Goal: Communication & Community: Participate in discussion

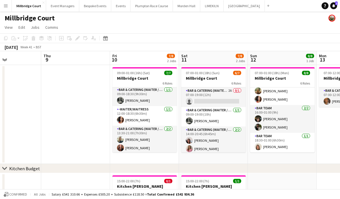
scroll to position [69, 0]
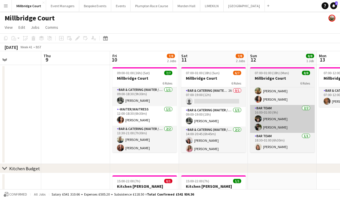
click at [285, 115] on app-card-role "Bar Team [DATE] 16:00-01:00 (9h) [PERSON_NAME] [PERSON_NAME]" at bounding box center [282, 119] width 65 height 28
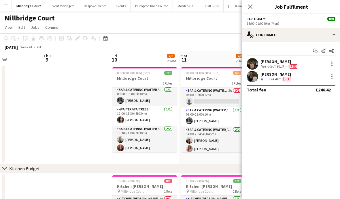
click at [286, 65] on div "96.1km" at bounding box center [281, 66] width 13 height 5
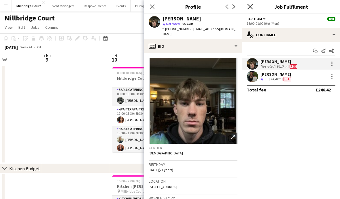
click at [250, 5] on icon "Close pop-in" at bounding box center [249, 6] width 5 height 5
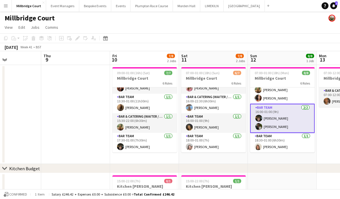
scroll to position [61, 0]
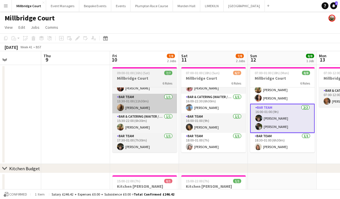
click at [141, 106] on app-card-role "Bar Team [DATE] 13:30-01:00 (11h30m) [PERSON_NAME]" at bounding box center [144, 104] width 65 height 20
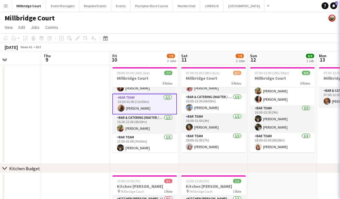
scroll to position [69, 0]
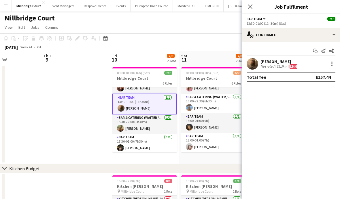
click at [280, 66] on div "32.3km" at bounding box center [281, 66] width 13 height 5
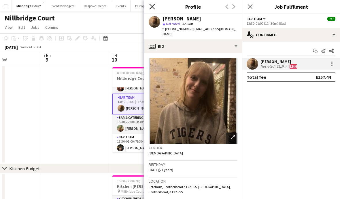
scroll to position [0, 0]
click at [154, 7] on icon "Close pop-in" at bounding box center [151, 6] width 5 height 5
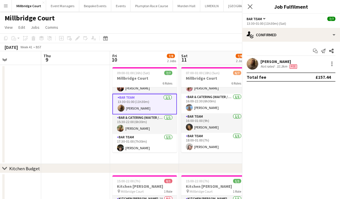
scroll to position [0, 0]
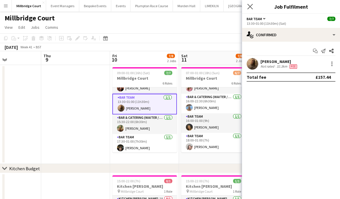
click at [253, 5] on app-icon "Close pop-in" at bounding box center [250, 7] width 8 height 8
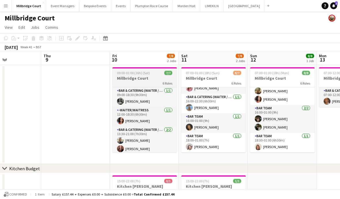
click at [152, 82] on div "6 Roles" at bounding box center [144, 83] width 65 height 5
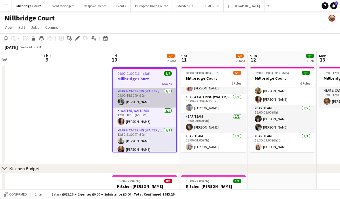
click at [137, 100] on app-card-role "Bar & Catering (Waiter / waitress) [DATE] 09:00-18:30 (9h30m) [PERSON_NAME]" at bounding box center [144, 98] width 63 height 20
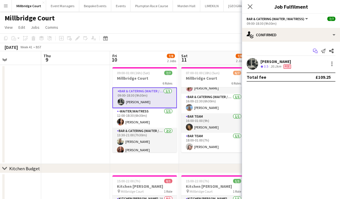
click at [314, 50] on icon "Start chat" at bounding box center [315, 51] width 5 height 5
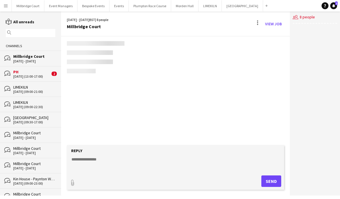
click at [315, 50] on div "users2 8 people" at bounding box center [315, 104] width 50 height 184
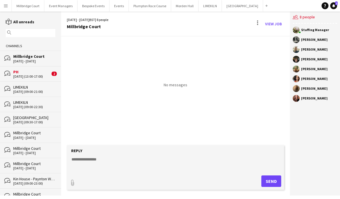
click at [106, 172] on textarea at bounding box center [176, 164] width 211 height 15
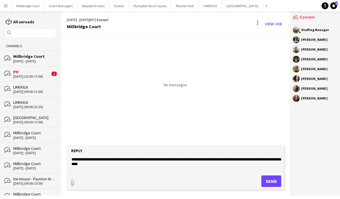
scroll to position [21, 0]
type textarea "**********"
click at [269, 182] on button "Send" at bounding box center [271, 182] width 20 height 12
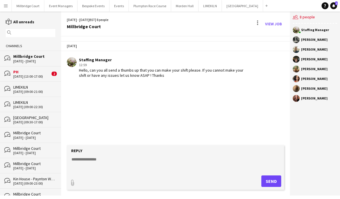
scroll to position [10, 0]
click at [31, 4] on button "[GEOGRAPHIC_DATA]" at bounding box center [28, 5] width 33 height 11
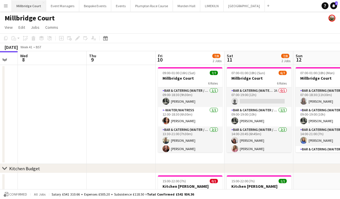
scroll to position [0, 189]
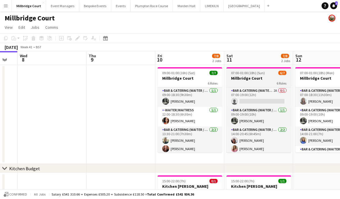
click at [265, 82] on div "6 Roles" at bounding box center [258, 83] width 65 height 5
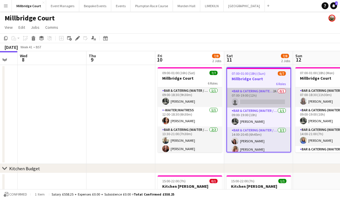
click at [262, 92] on app-card-role "Bar & Catering (Waiter / waitress) 2A 0/1 07:00-19:00 (12h) single-neutral-acti…" at bounding box center [258, 98] width 63 height 20
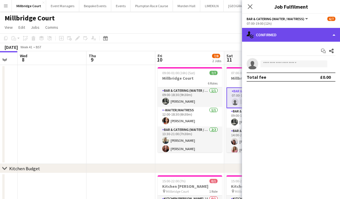
click at [300, 41] on div "single-neutral-actions-check-2 Confirmed" at bounding box center [291, 35] width 98 height 14
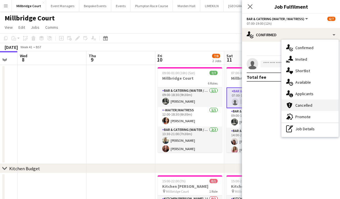
click at [301, 100] on div "cancellation Cancelled" at bounding box center [309, 106] width 57 height 12
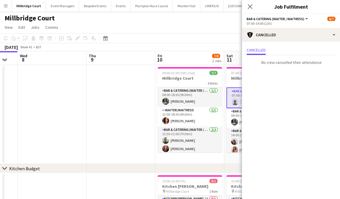
click at [279, 46] on div "Cancelled No crew cancelled their attendance" at bounding box center [291, 57] width 98 height 30
click at [298, 48] on div "Cancelled" at bounding box center [291, 50] width 89 height 9
click at [334, 46] on div "Cancelled No crew cancelled their attendance" at bounding box center [291, 57] width 98 height 30
click at [319, 45] on div "Cancelled No crew cancelled their attendance" at bounding box center [291, 57] width 98 height 30
click at [229, 90] on app-card-role "Bar & Catering (Waiter / waitress) 2A 0/1 07:00-19:00 (12h) single-neutral-acti…" at bounding box center [258, 98] width 65 height 21
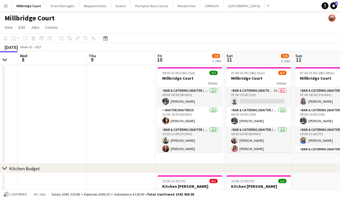
click at [243, 77] on h3 "Millbridge Court" at bounding box center [258, 78] width 65 height 5
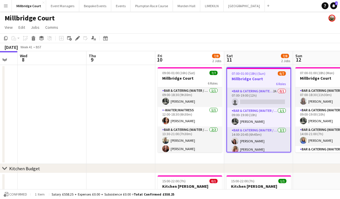
click at [274, 78] on h3 "Millbridge Court" at bounding box center [258, 78] width 63 height 5
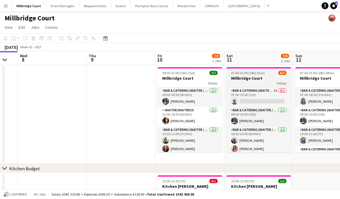
click at [269, 75] on app-job-card "07:00-01:00 (18h) (Sun) 6/7 Millbridge Court 6 Roles Bar & Catering (Waiter / w…" at bounding box center [258, 109] width 65 height 85
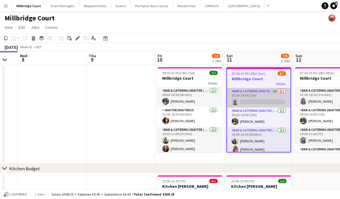
click at [270, 94] on app-card-role "Bar & Catering (Waiter / waitress) 2A 0/1 07:00-19:00 (12h) single-neutral-acti…" at bounding box center [258, 98] width 63 height 20
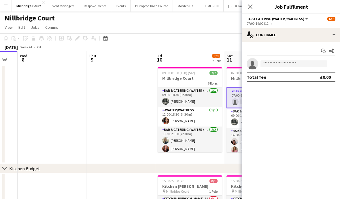
click at [320, 45] on div "Start chat Share single-neutral-actions Total fee £0.00" at bounding box center [291, 64] width 98 height 45
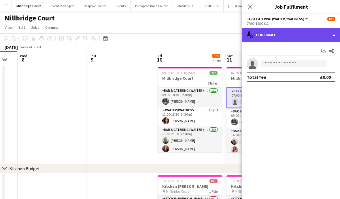
click at [332, 41] on div "single-neutral-actions-check-2 Confirmed" at bounding box center [291, 35] width 98 height 14
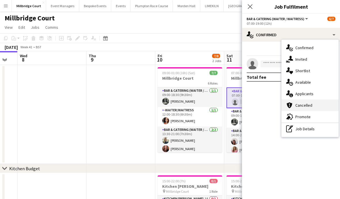
click at [307, 100] on div "cancellation Cancelled" at bounding box center [309, 106] width 57 height 12
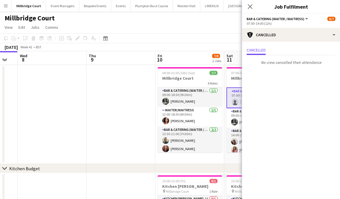
click at [300, 45] on div "Cancelled No crew cancelled their attendance" at bounding box center [291, 57] width 98 height 30
click at [336, 46] on div "Cancelled No crew cancelled their attendance" at bounding box center [291, 57] width 98 height 30
click at [332, 47] on div "Cancelled" at bounding box center [291, 50] width 89 height 9
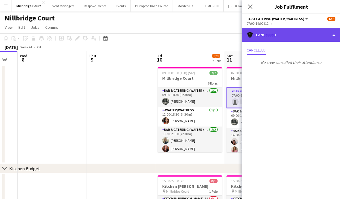
click at [331, 41] on div "cancellation Cancelled" at bounding box center [291, 35] width 98 height 14
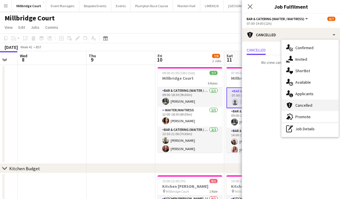
click at [313, 104] on div "cancellation Cancelled" at bounding box center [309, 106] width 57 height 12
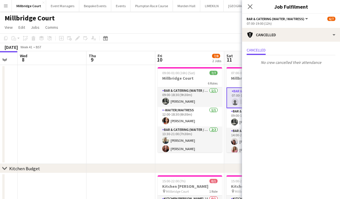
click at [333, 47] on div "Cancelled" at bounding box center [291, 50] width 89 height 9
click at [337, 45] on div "Cancelled No crew cancelled their attendance" at bounding box center [291, 57] width 98 height 30
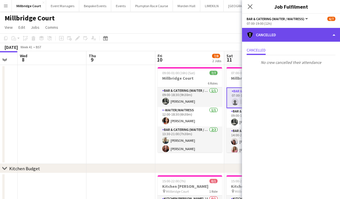
click at [329, 41] on div "cancellation Cancelled" at bounding box center [291, 35] width 98 height 14
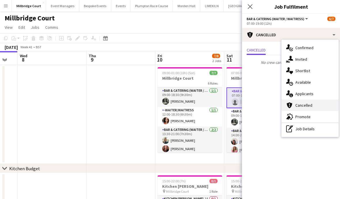
click at [312, 105] on div "cancellation Cancelled" at bounding box center [309, 106] width 57 height 12
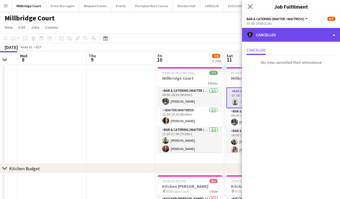
click at [333, 41] on div "cancellation Cancelled" at bounding box center [291, 35] width 98 height 14
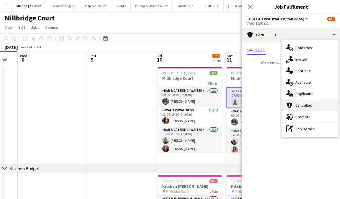
click at [326, 101] on div "cancellation Cancelled" at bounding box center [309, 106] width 57 height 12
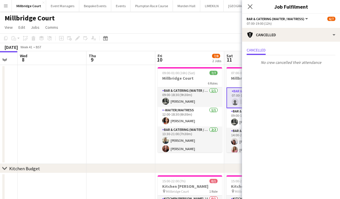
click at [250, 18] on span "Bar & Catering (Waiter / waitress)" at bounding box center [276, 19] width 58 height 4
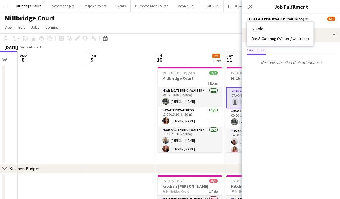
click at [254, 19] on span "Bar & Catering (Waiter / waitress)" at bounding box center [276, 19] width 58 height 4
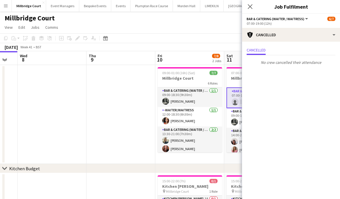
click at [255, 17] on span "Bar & Catering (Waiter / waitress)" at bounding box center [276, 19] width 58 height 4
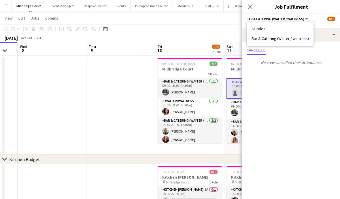
scroll to position [0, 0]
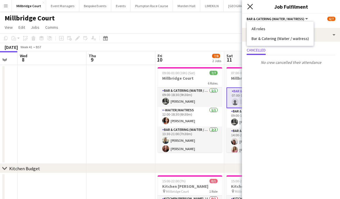
click at [248, 9] on icon at bounding box center [249, 6] width 5 height 5
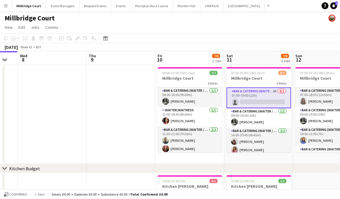
click at [226, 36] on app-toolbar "Copy Paste Paste Command V Paste with crew Command Shift V Paste linked Job [GE…" at bounding box center [170, 38] width 340 height 10
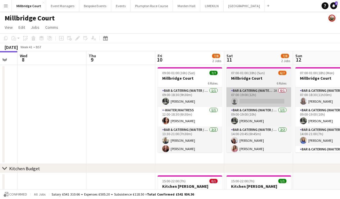
click at [247, 103] on app-card-role "Bar & Catering (Waiter / waitress) 2A 0/1 07:00-19:00 (12h) single-neutral-acti…" at bounding box center [258, 98] width 65 height 20
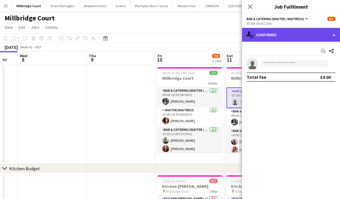
click at [302, 39] on div "single-neutral-actions-check-2 Confirmed" at bounding box center [291, 35] width 98 height 14
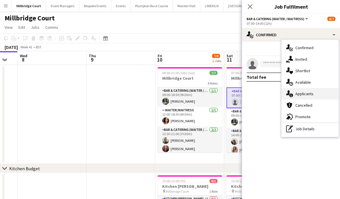
click at [319, 90] on div "single-neutral-actions-information Applicants" at bounding box center [309, 94] width 57 height 12
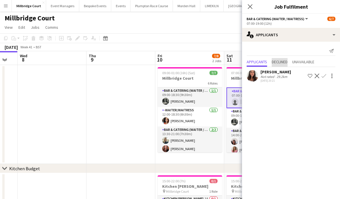
click at [279, 62] on span "Declined" at bounding box center [280, 62] width 16 height 4
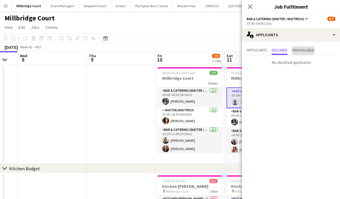
click at [305, 53] on span "Unavailable" at bounding box center [303, 50] width 22 height 9
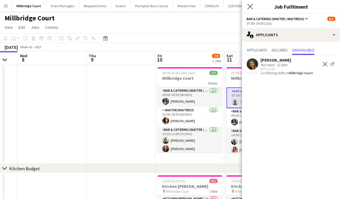
click at [250, 10] on app-icon "Close pop-in" at bounding box center [250, 7] width 8 height 8
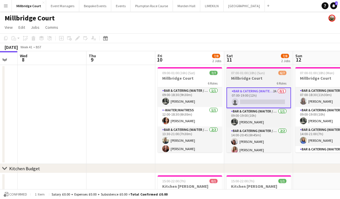
click at [267, 80] on h3 "Millbridge Court" at bounding box center [258, 78] width 65 height 5
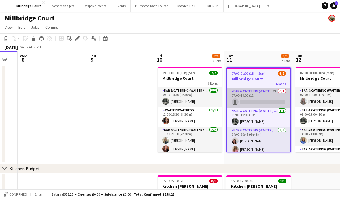
click at [273, 101] on app-card-role "Bar & Catering (Waiter / waitress) 2A 0/1 07:00-19:00 (12h) single-neutral-acti…" at bounding box center [258, 98] width 63 height 20
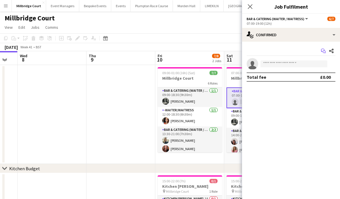
click at [321, 51] on app-icon "Start chat" at bounding box center [323, 51] width 8 height 8
click at [323, 52] on icon at bounding box center [324, 52] width 3 height 3
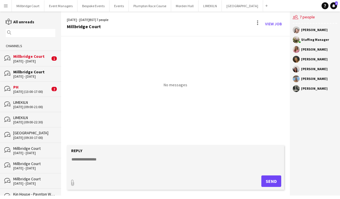
click at [147, 172] on textarea at bounding box center [176, 164] width 211 height 15
paste textarea "**********"
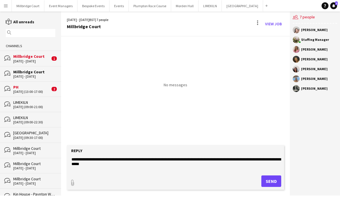
scroll to position [4, 0]
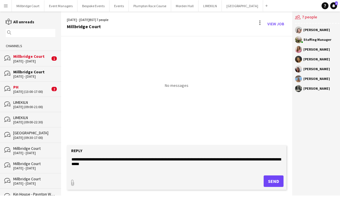
type textarea "**********"
click at [274, 187] on button "Send" at bounding box center [274, 182] width 20 height 12
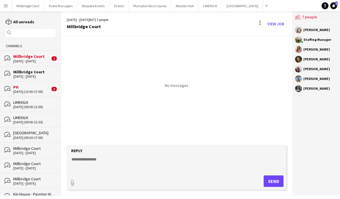
scroll to position [0, 0]
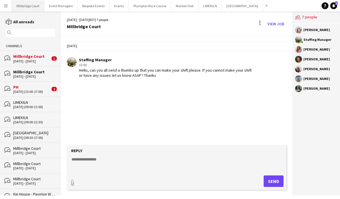
click at [28, 7] on button "[GEOGRAPHIC_DATA]" at bounding box center [28, 5] width 33 height 11
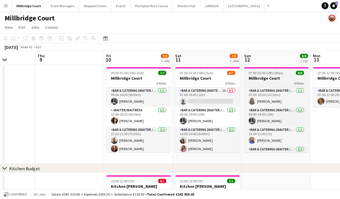
click at [289, 79] on h3 "Millbridge Court" at bounding box center [276, 78] width 65 height 5
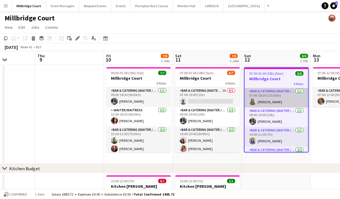
click at [282, 101] on app-card-role "Bar & Catering (Waiter / waitress) [DATE] 07:00-18:30 (11h30m) [PERSON_NAME]" at bounding box center [275, 98] width 63 height 20
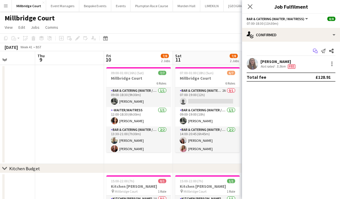
click at [312, 51] on app-icon "Start chat" at bounding box center [315, 51] width 8 height 8
click at [314, 51] on icon "Start chat" at bounding box center [315, 51] width 5 height 5
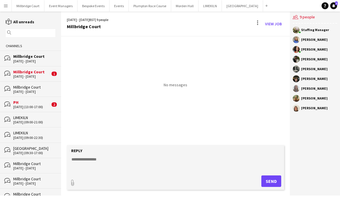
click at [132, 172] on textarea at bounding box center [176, 164] width 211 height 15
paste textarea "**********"
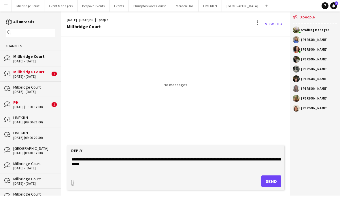
scroll to position [4, 0]
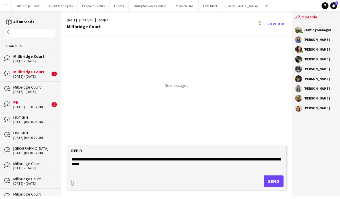
click at [271, 172] on textarea "**********" at bounding box center [176, 164] width 211 height 15
type textarea "**********"
click at [269, 187] on button "Send" at bounding box center [274, 182] width 20 height 12
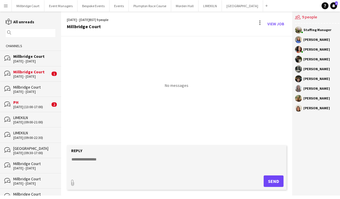
scroll to position [0, 0]
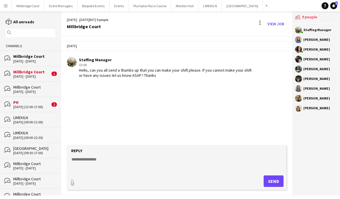
click at [33, 79] on div "[DATE] - [DATE]" at bounding box center [31, 77] width 37 height 4
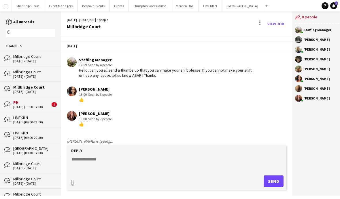
click at [22, 62] on div "[DATE] - [DATE]" at bounding box center [34, 61] width 42 height 4
